Goal: Task Accomplishment & Management: Manage account settings

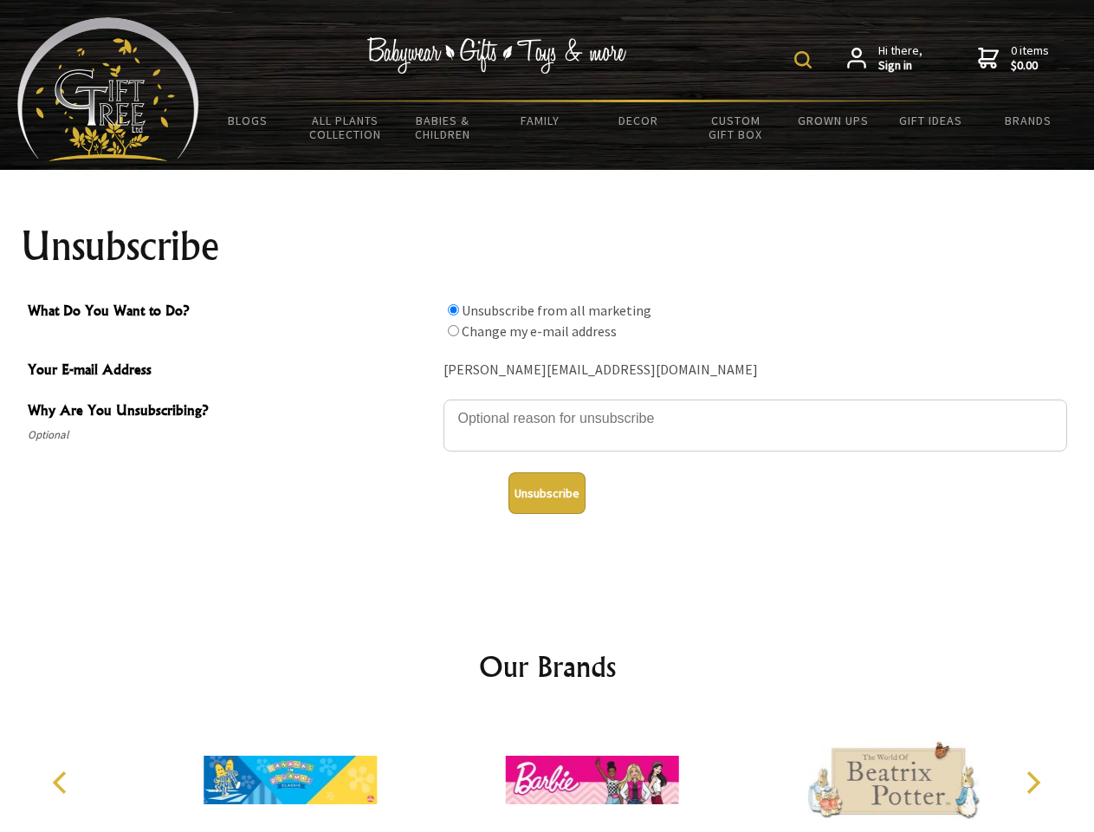
click at [806, 60] on img at bounding box center [803, 59] width 17 height 17
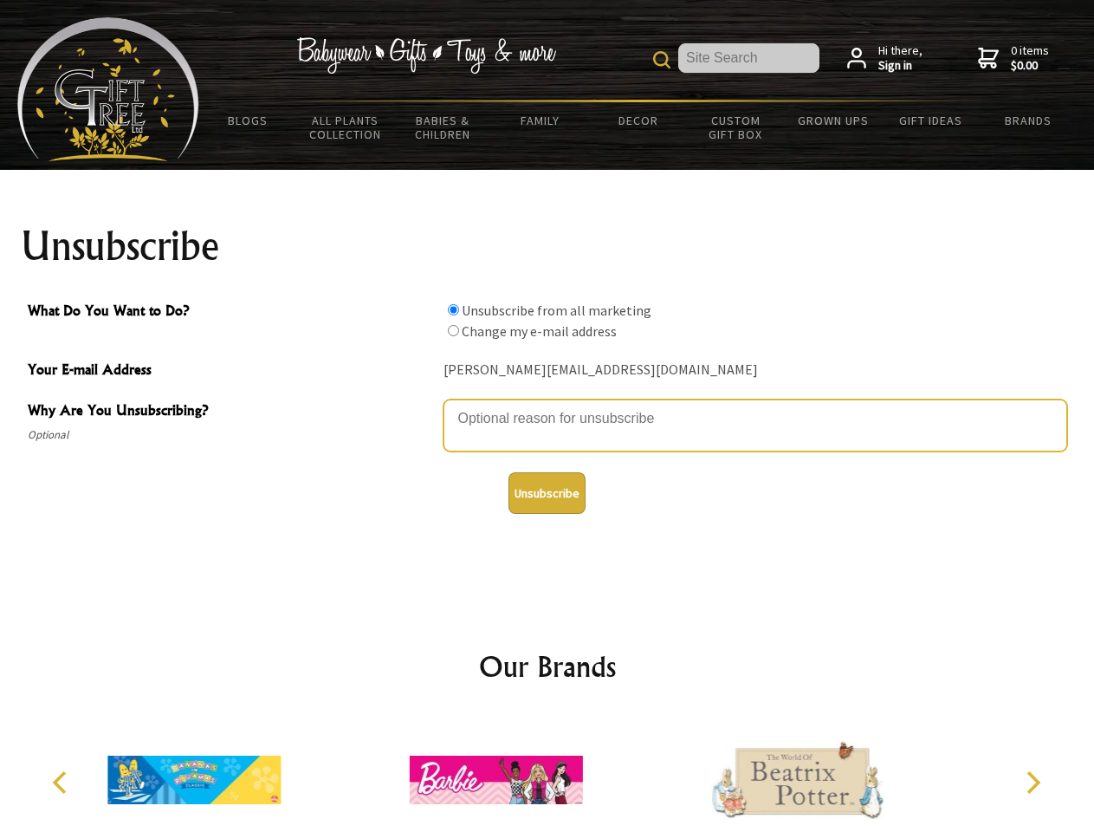
click at [548, 405] on textarea "Why Are You Unsubscribing?" at bounding box center [756, 425] width 624 height 52
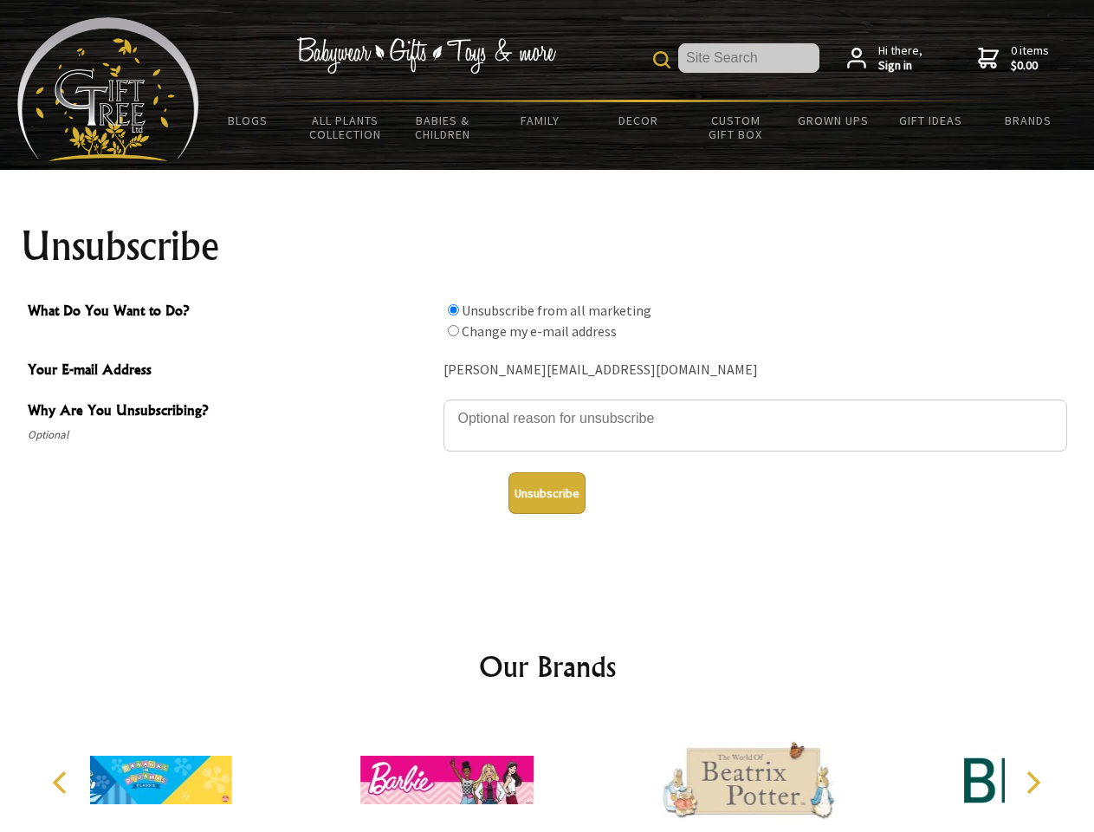
click at [453, 309] on input "What Do You Want to Do?" at bounding box center [453, 309] width 11 height 11
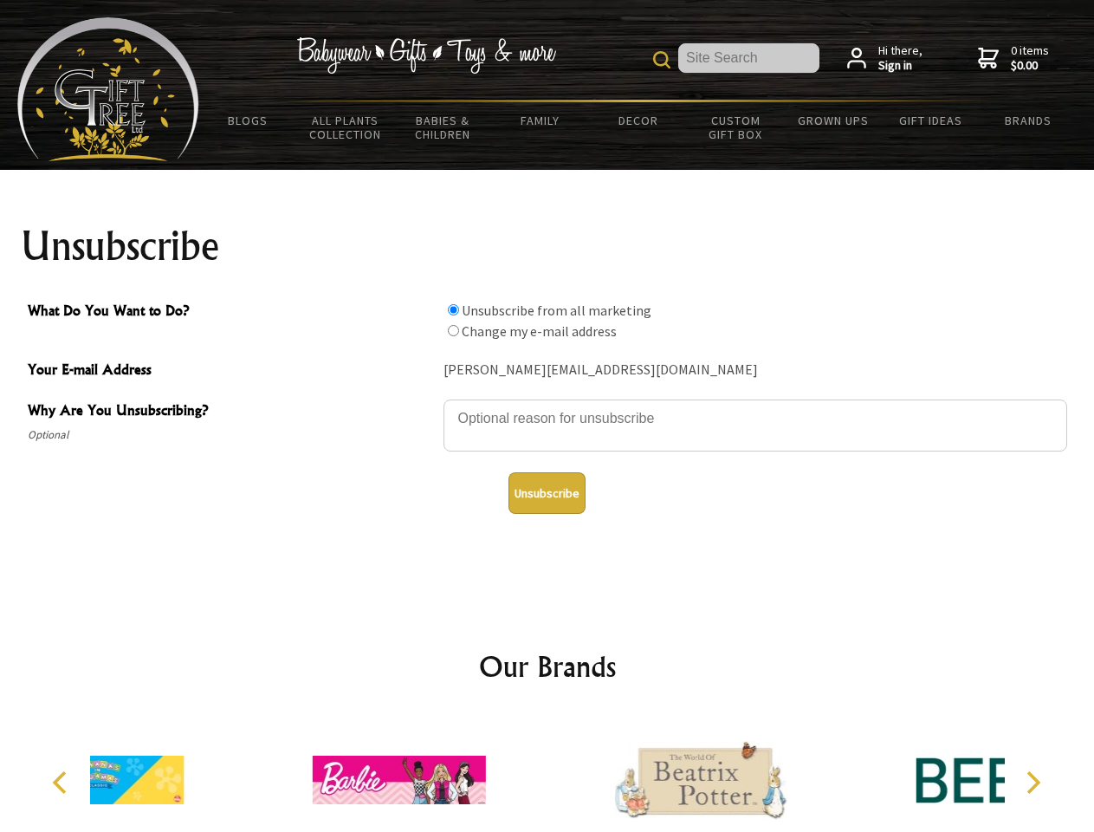
click at [453, 330] on input "What Do You Want to Do?" at bounding box center [453, 330] width 11 height 11
radio input "true"
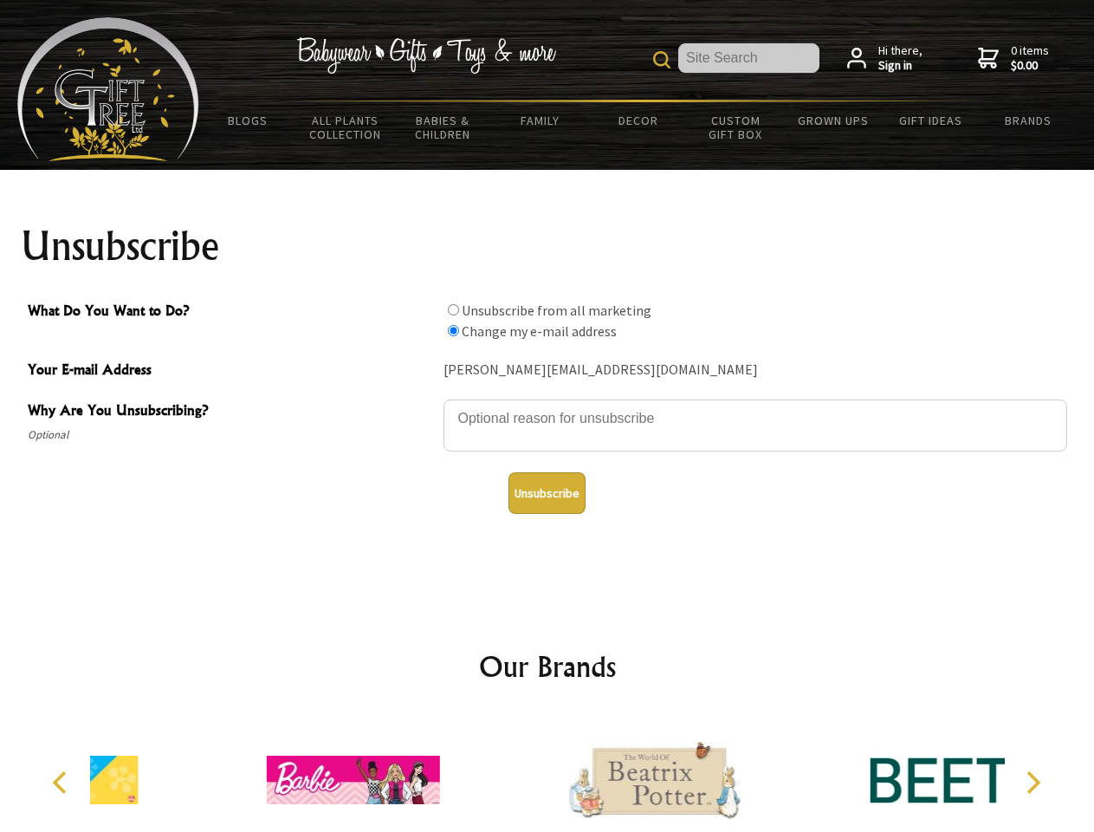
click at [547, 493] on button "Unsubscribe" at bounding box center [547, 493] width 77 height 42
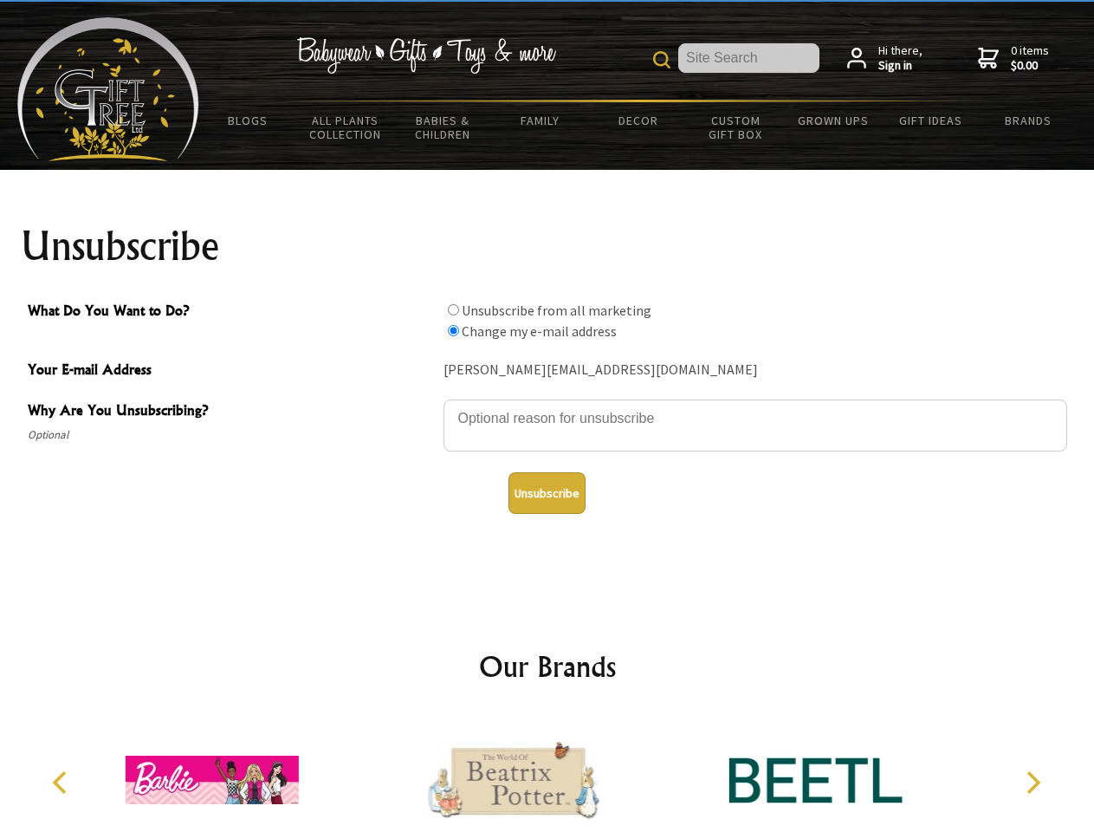
click at [62, 782] on icon "Previous" at bounding box center [61, 782] width 23 height 23
click at [1033, 782] on icon "Next" at bounding box center [1032, 782] width 23 height 23
